Goal: Obtain resource: Obtain resource

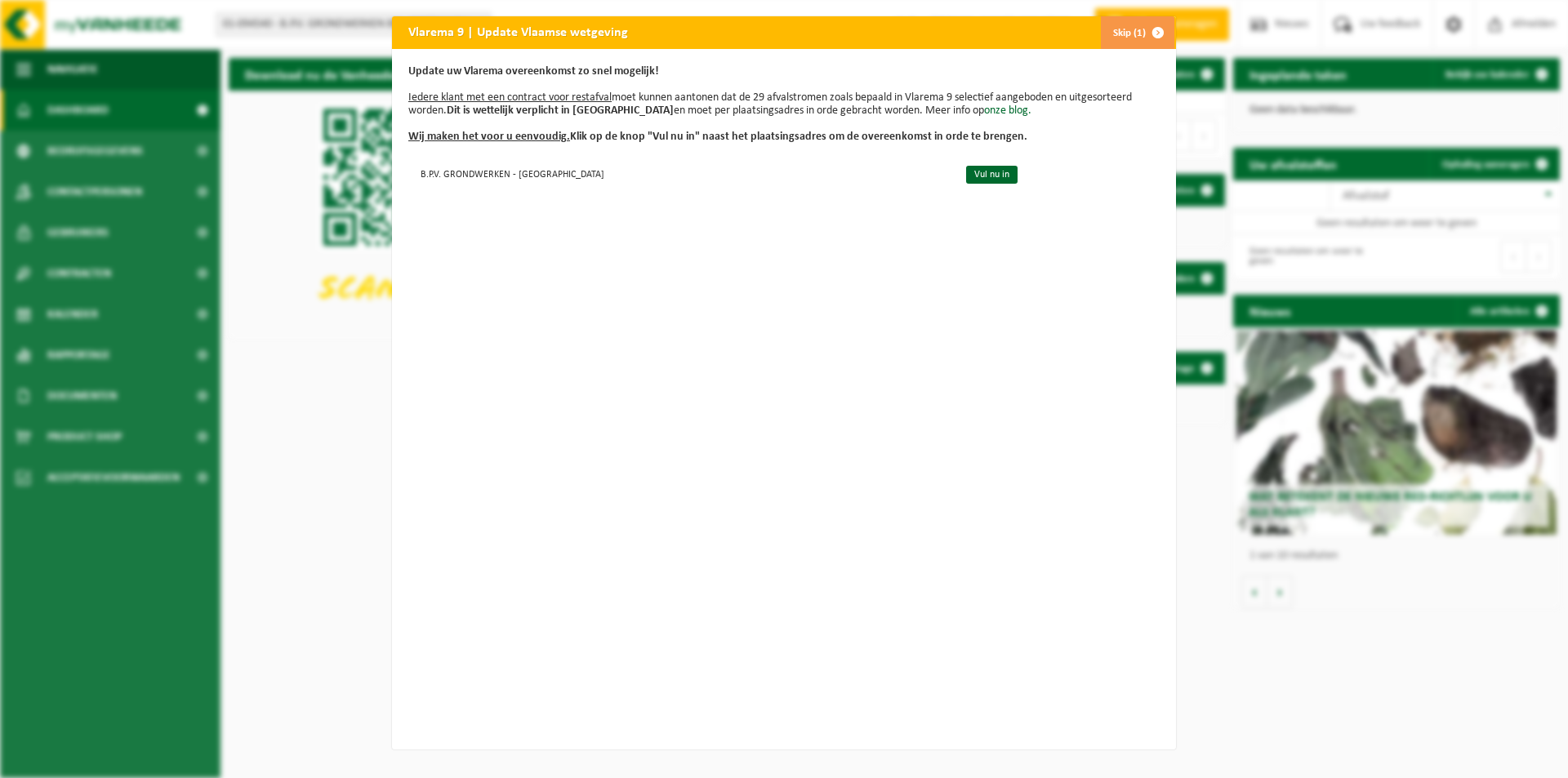
click at [1148, 32] on span "button" at bounding box center [1158, 32] width 33 height 33
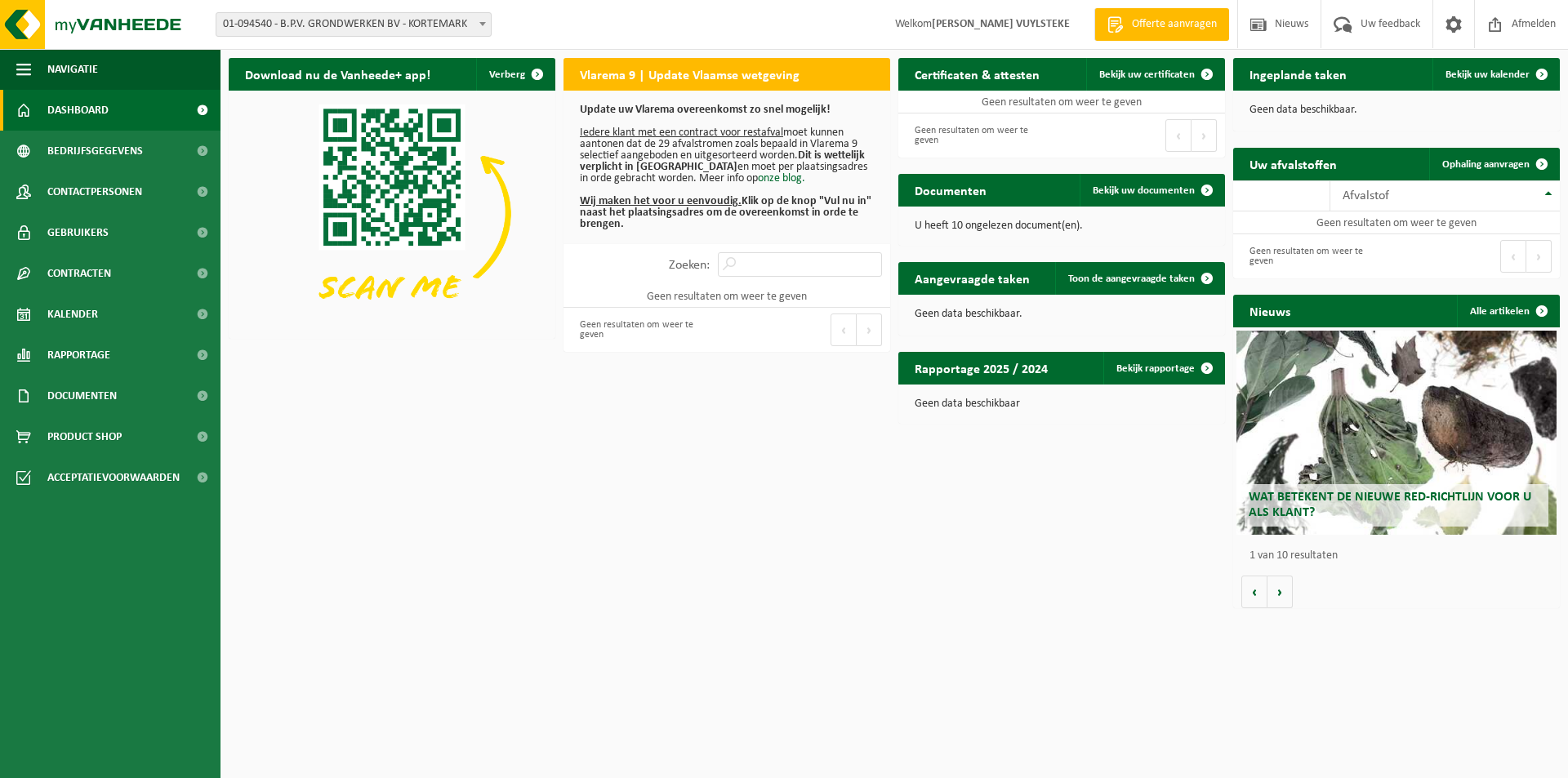
click at [450, 517] on div "Download nu de Vanheede+ app! Verberg Vlarema 9 | Update Vlaamse wetgeving Upda…" at bounding box center [894, 333] width 1339 height 566
click at [78, 391] on span "Documenten" at bounding box center [82, 395] width 70 height 41
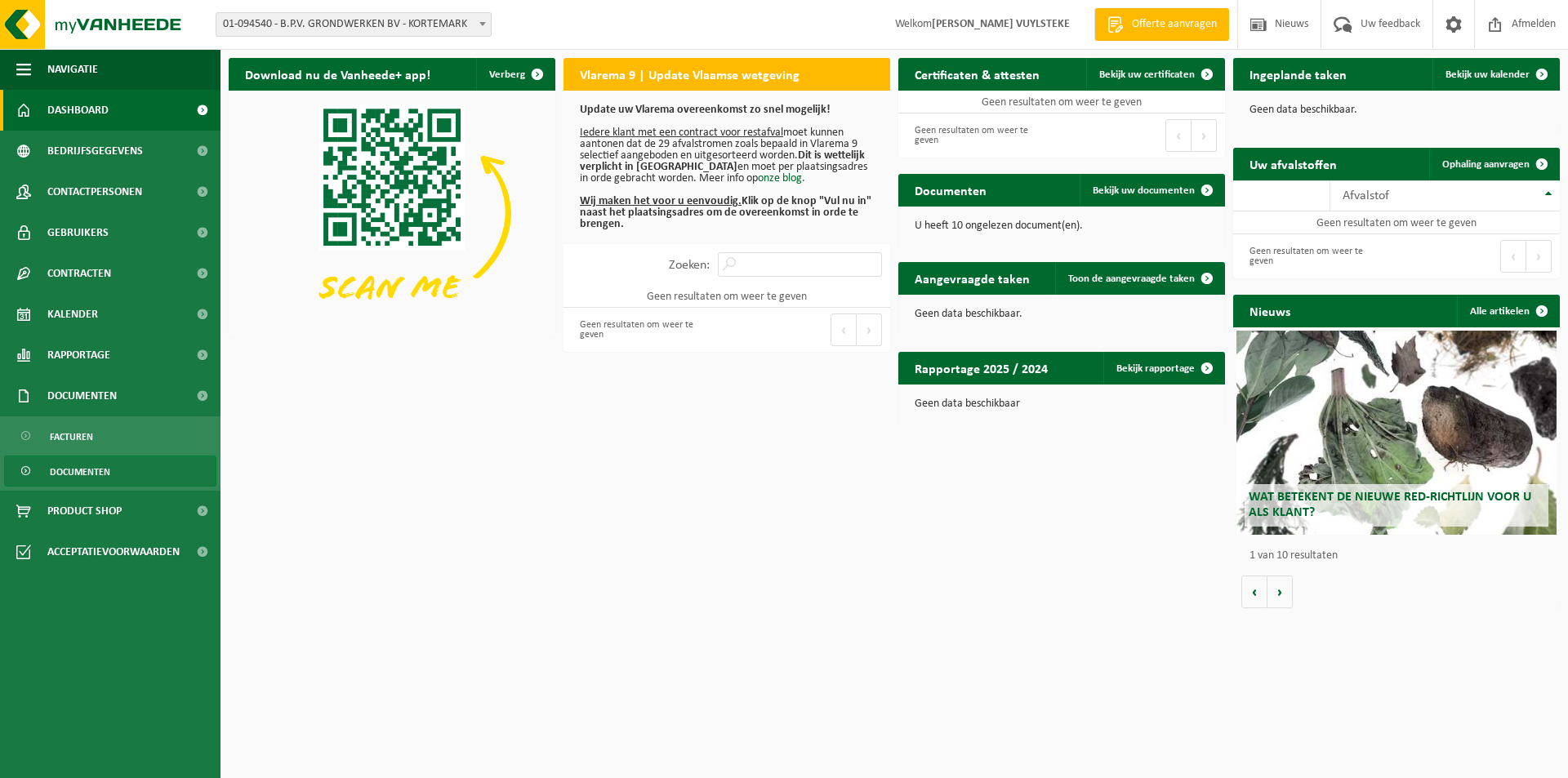
click at [90, 471] on span "Documenten" at bounding box center [79, 471] width 61 height 31
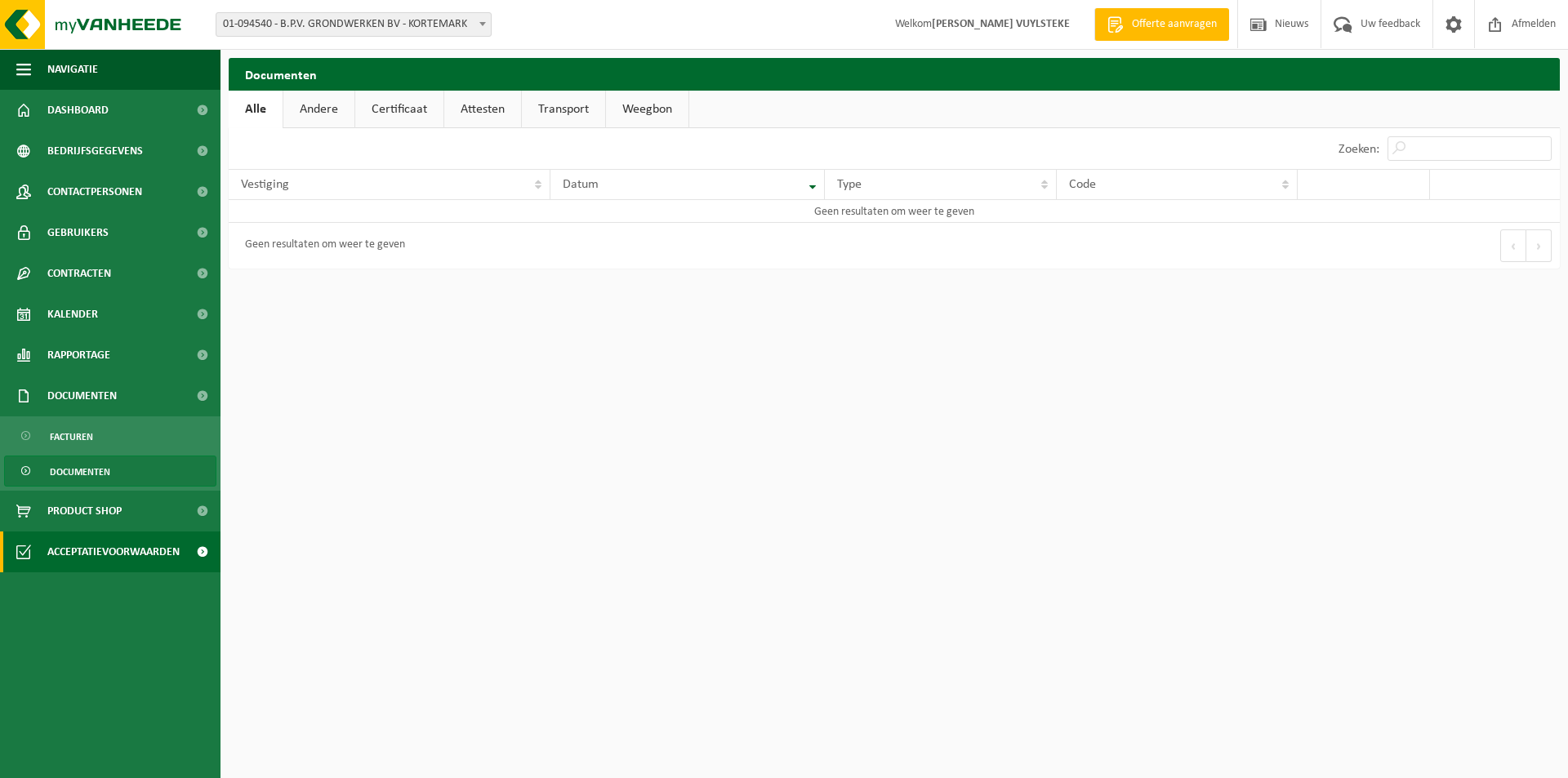
click at [77, 548] on span "Acceptatievoorwaarden" at bounding box center [113, 551] width 132 height 41
